Goal: Check status: Check status

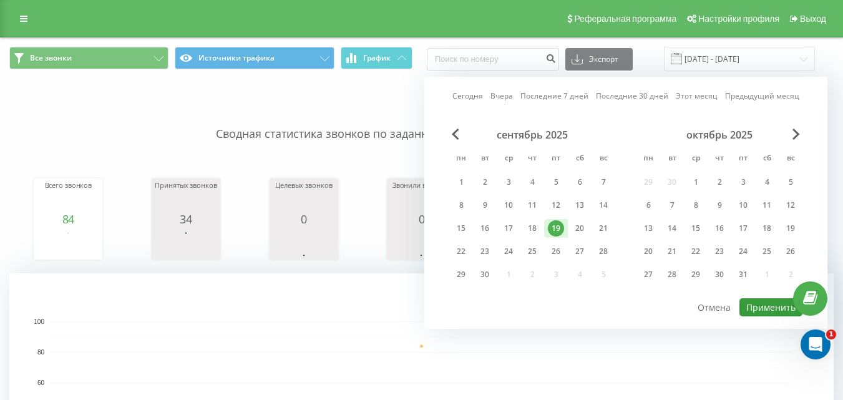
click at [775, 311] on button "Применить" at bounding box center [770, 307] width 63 height 18
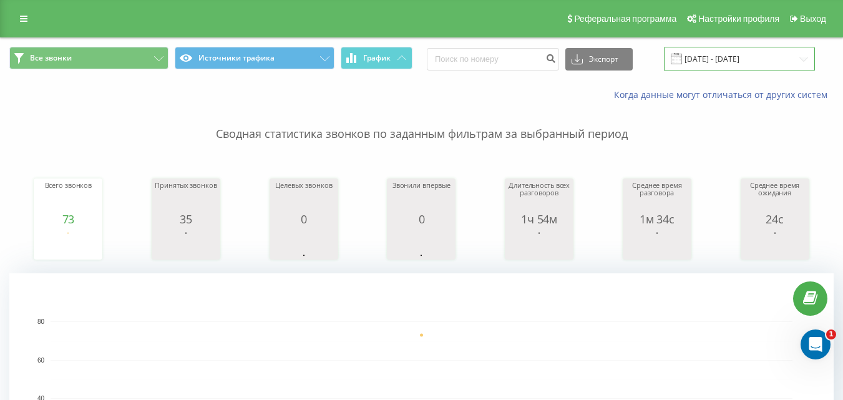
click at [729, 54] on input "[DATE] - [DATE]" at bounding box center [739, 59] width 151 height 24
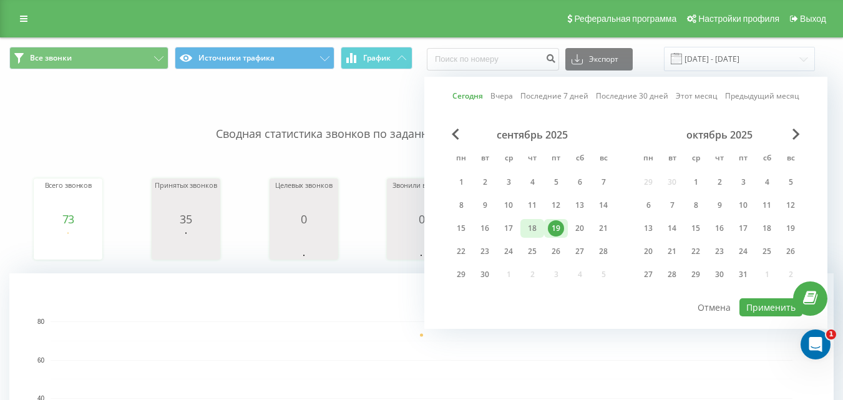
click at [532, 223] on div "18" at bounding box center [532, 228] width 16 height 16
click at [776, 308] on button "Применить" at bounding box center [770, 307] width 63 height 18
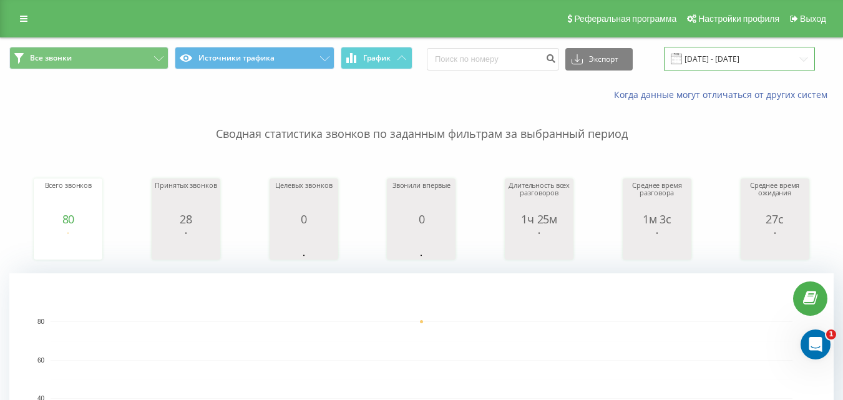
click at [740, 52] on input "[DATE] - [DATE]" at bounding box center [739, 59] width 151 height 24
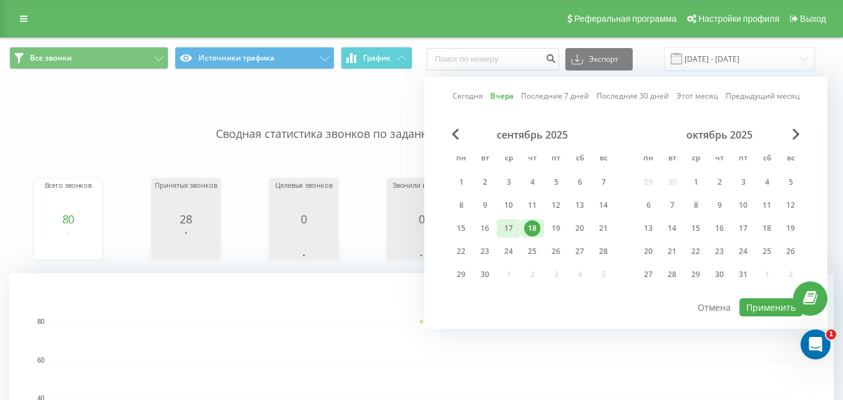
click at [511, 226] on div "17" at bounding box center [508, 228] width 16 height 16
click at [764, 308] on button "Применить" at bounding box center [770, 307] width 63 height 18
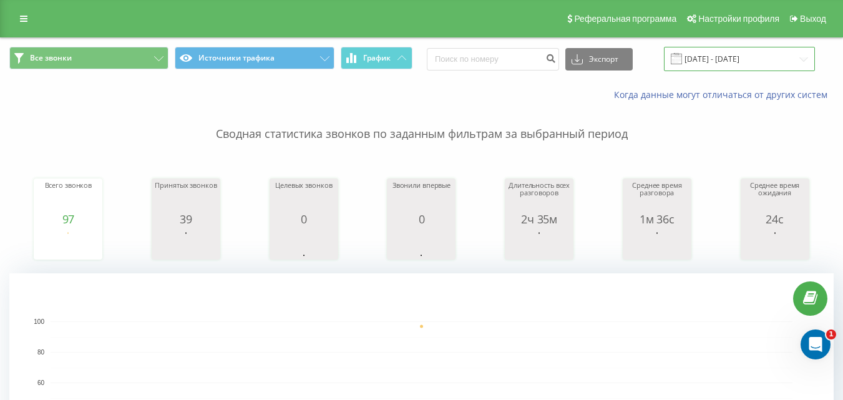
click at [719, 51] on input "[DATE] - [DATE]" at bounding box center [739, 59] width 151 height 24
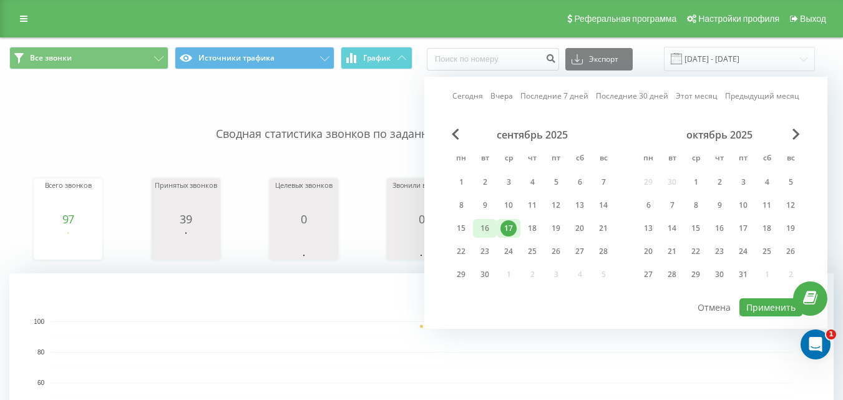
click at [483, 220] on div "16" at bounding box center [485, 228] width 16 height 16
click at [761, 306] on button "Применить" at bounding box center [770, 307] width 63 height 18
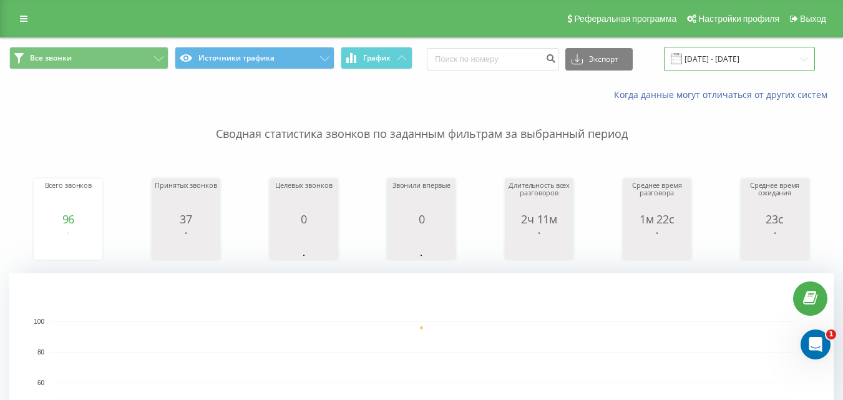
click at [716, 62] on input "[DATE] - [DATE]" at bounding box center [739, 59] width 151 height 24
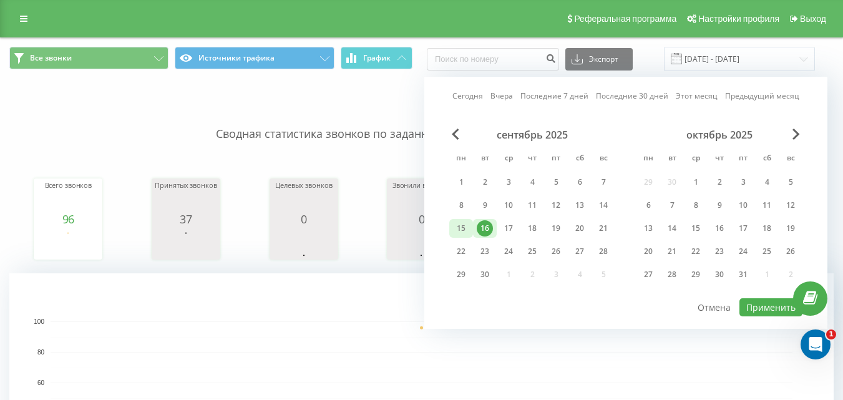
click at [462, 230] on div "15" at bounding box center [461, 228] width 16 height 16
click at [779, 301] on button "Применить" at bounding box center [770, 307] width 63 height 18
type input "[DATE] - [DATE]"
